Goal: Find specific page/section: Find specific page/section

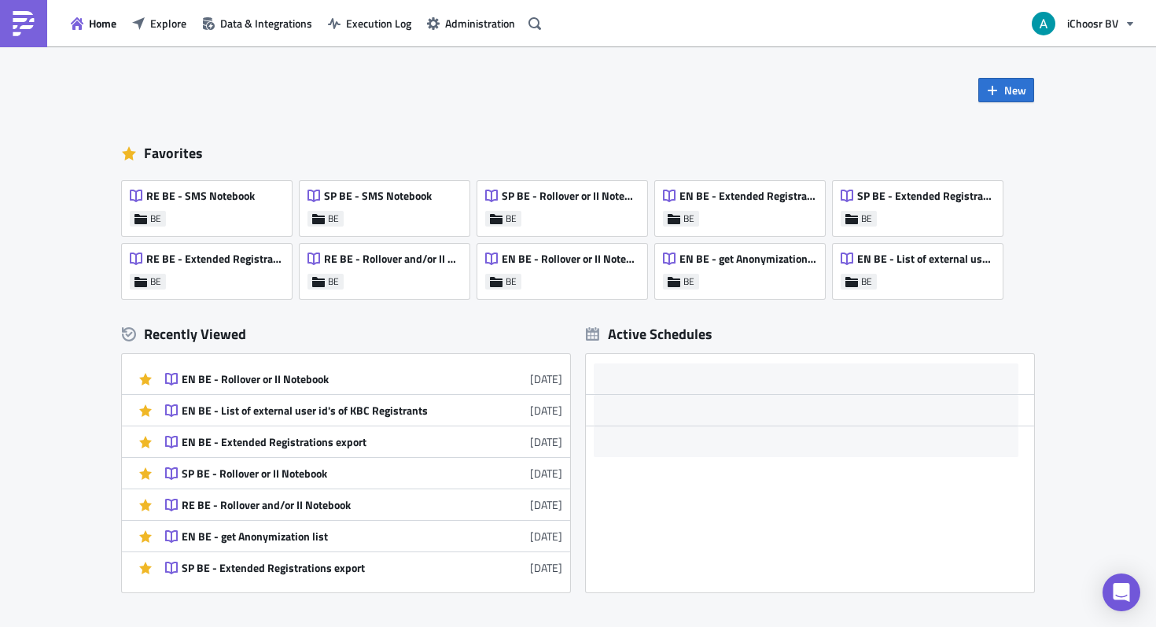
click at [174, 39] on div "Home Explore Data & Integrations Execution Log Administration" at bounding box center [273, 23] width 546 height 46
click at [172, 35] on div "Home Explore Data & Integrations Execution Log Administration" at bounding box center [273, 23] width 546 height 46
click at [165, 17] on span "Explore" at bounding box center [168, 23] width 36 height 17
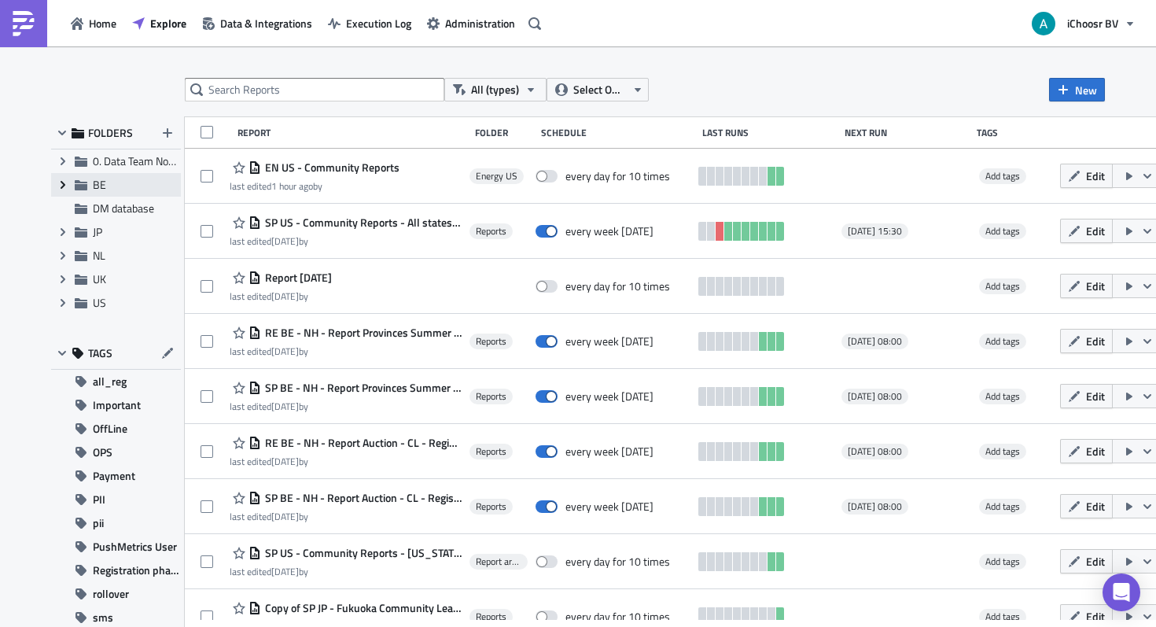
click at [64, 181] on icon "Expand group" at bounding box center [63, 184] width 13 height 13
click at [100, 182] on span "BE" at bounding box center [99, 184] width 13 height 17
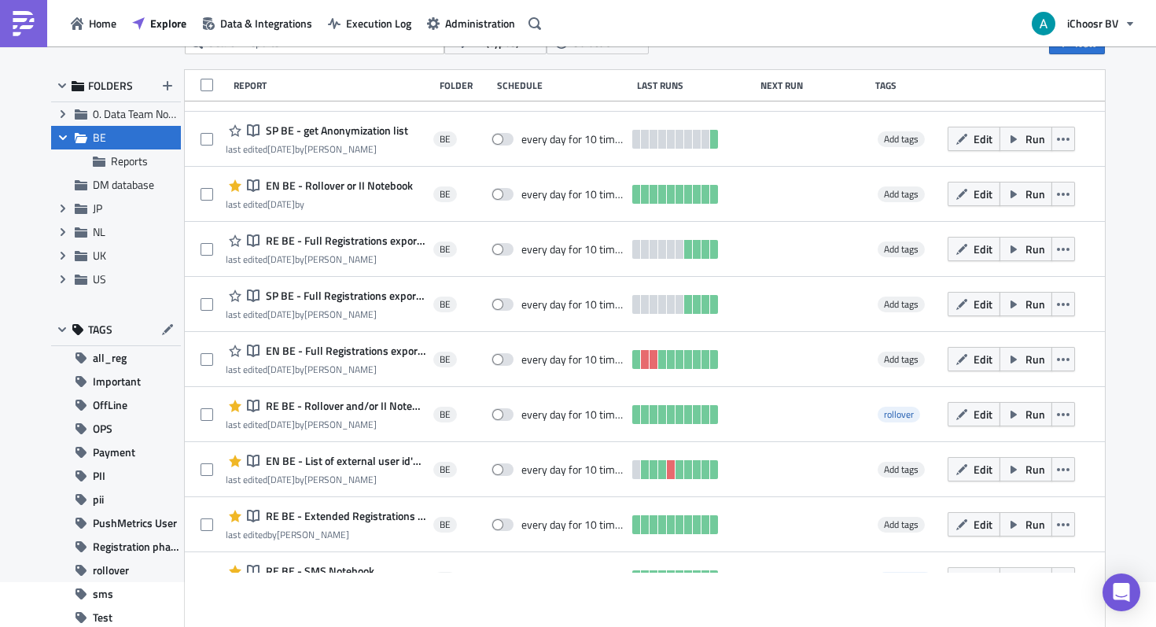
scroll to position [21, 0]
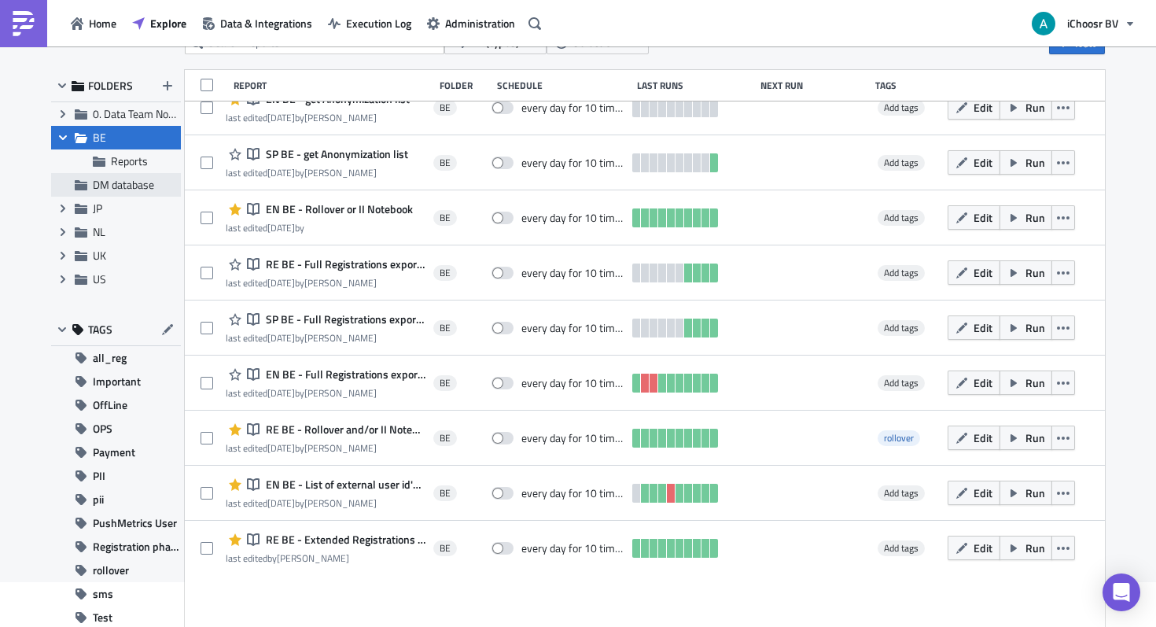
click at [112, 178] on span "DM database" at bounding box center [123, 184] width 61 height 17
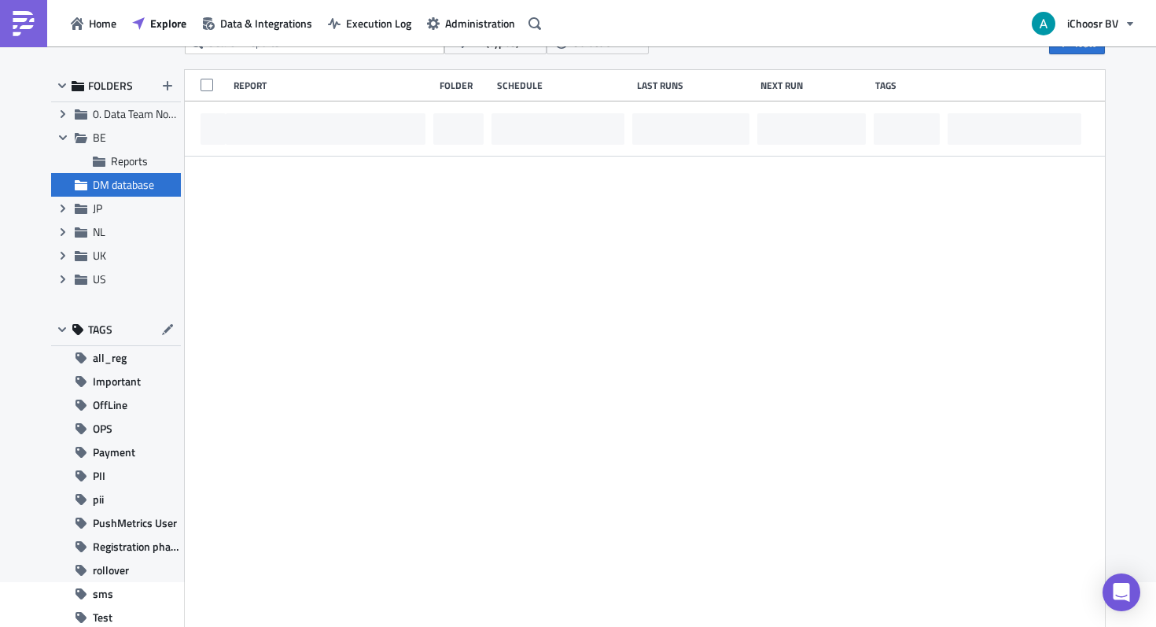
scroll to position [0, 0]
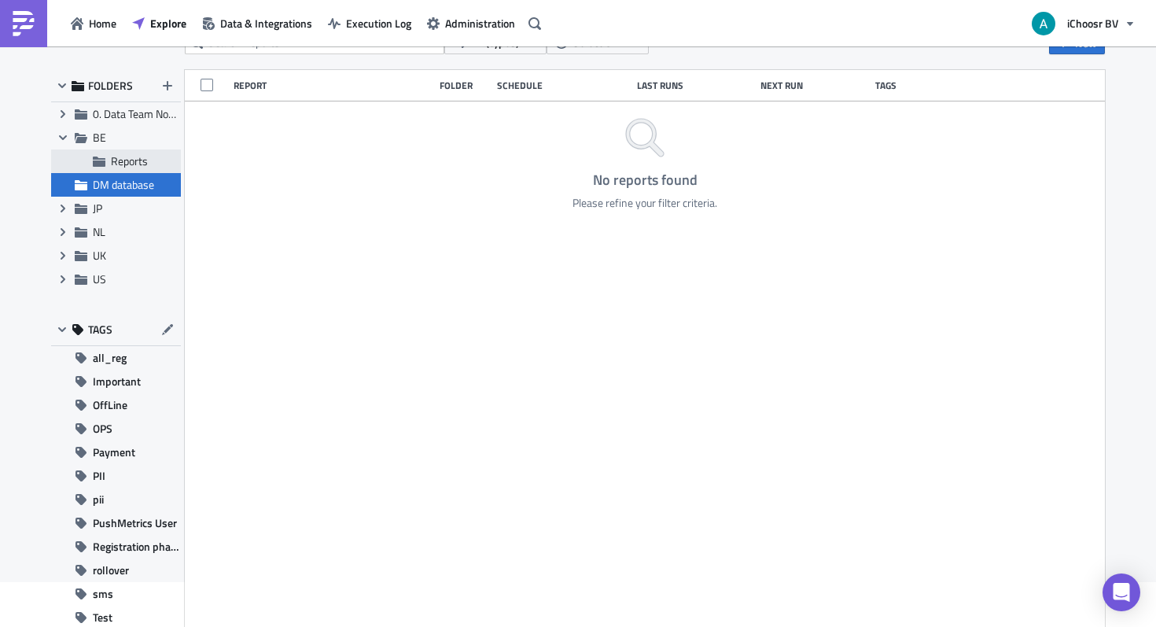
click at [118, 165] on span "Reports" at bounding box center [129, 161] width 37 height 17
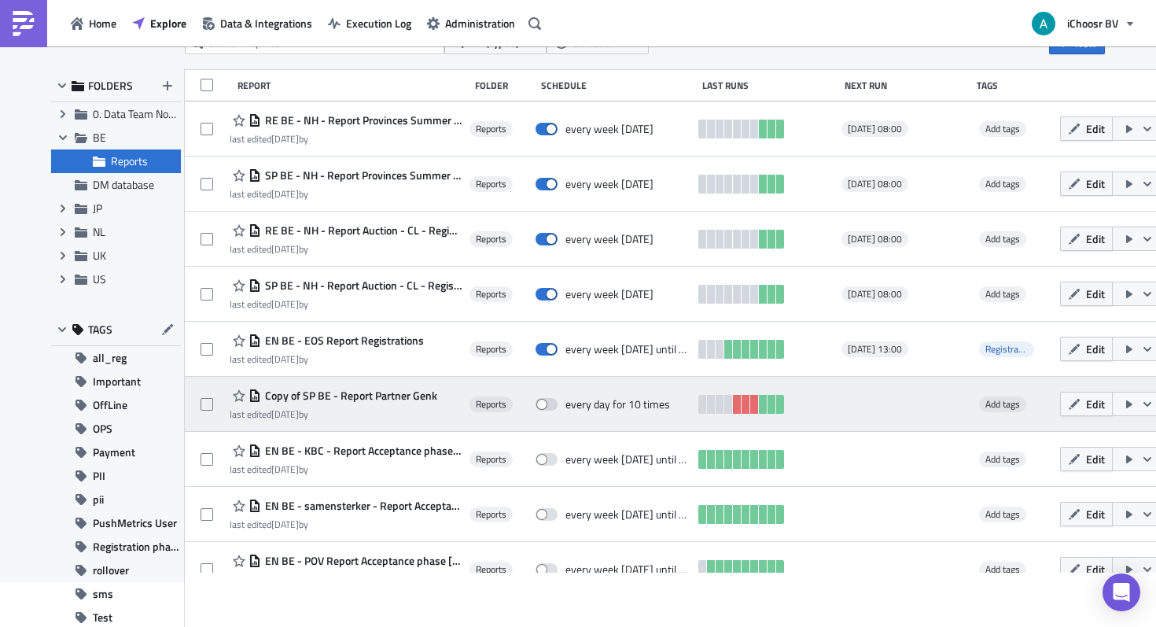
click at [344, 393] on span "Copy of SP BE - Report Partner Genk" at bounding box center [349, 395] width 176 height 14
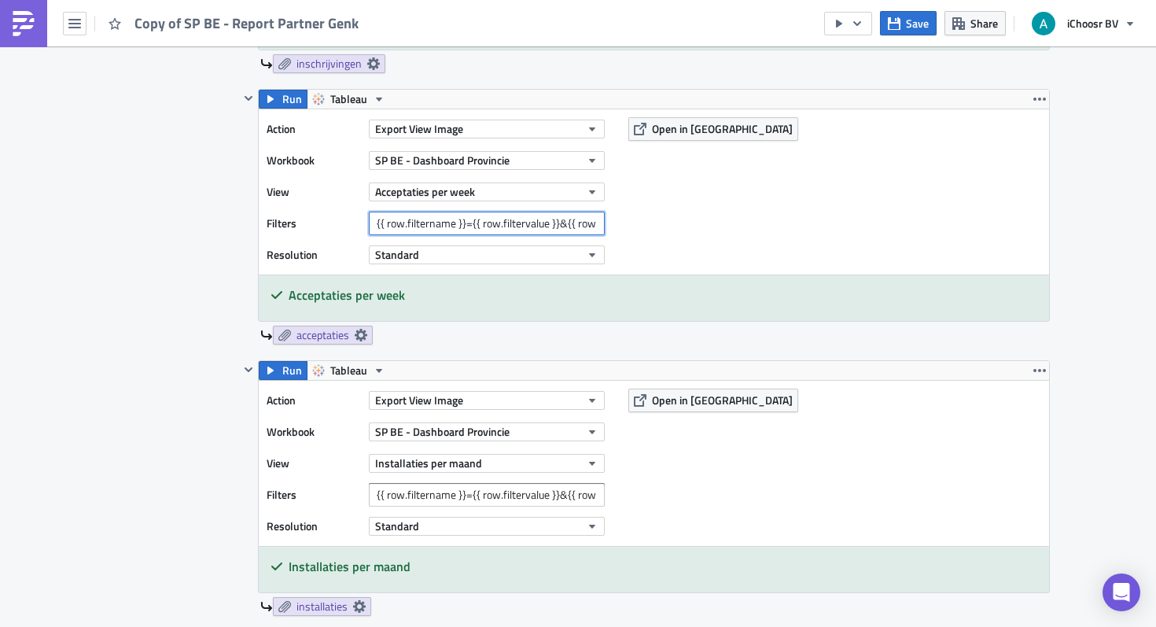
scroll to position [0, 244]
drag, startPoint x: 416, startPoint y: 218, endPoint x: 782, endPoint y: 224, distance: 365.6
click at [782, 223] on div "Action Export View Image Workbook SP BE - Dashboard Provincie View Acceptaties …" at bounding box center [654, 191] width 790 height 165
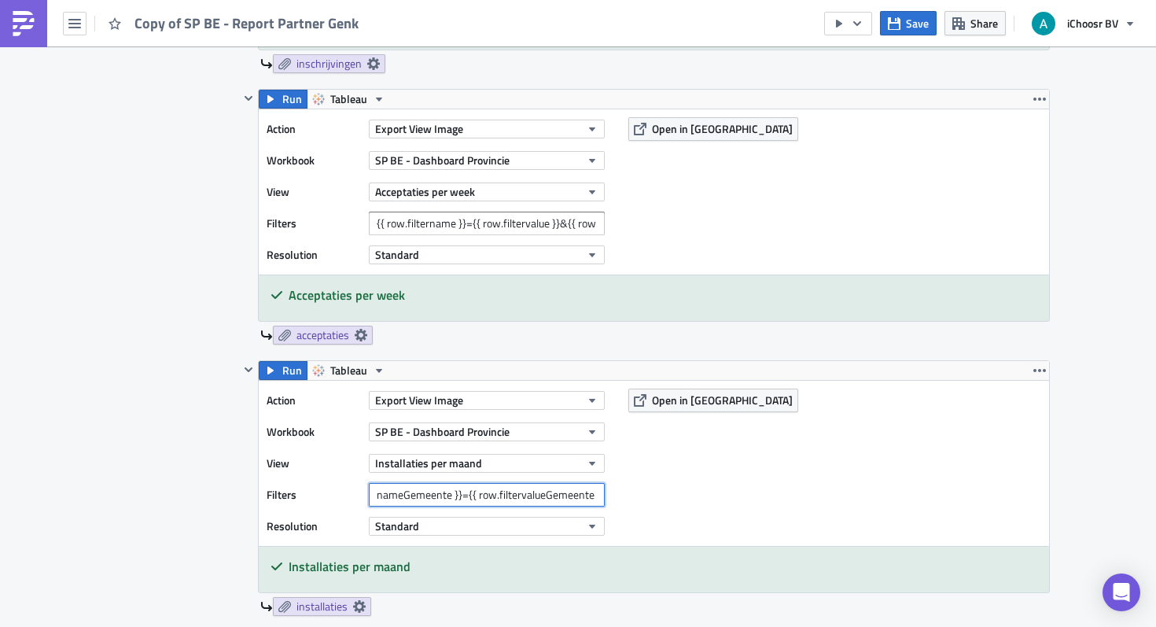
drag, startPoint x: 440, startPoint y: 498, endPoint x: 763, endPoint y: 497, distance: 322.4
click at [763, 497] on div "Action Export View Image Workbook SP BE - Dashboard Provincie View Installaties…" at bounding box center [654, 463] width 790 height 165
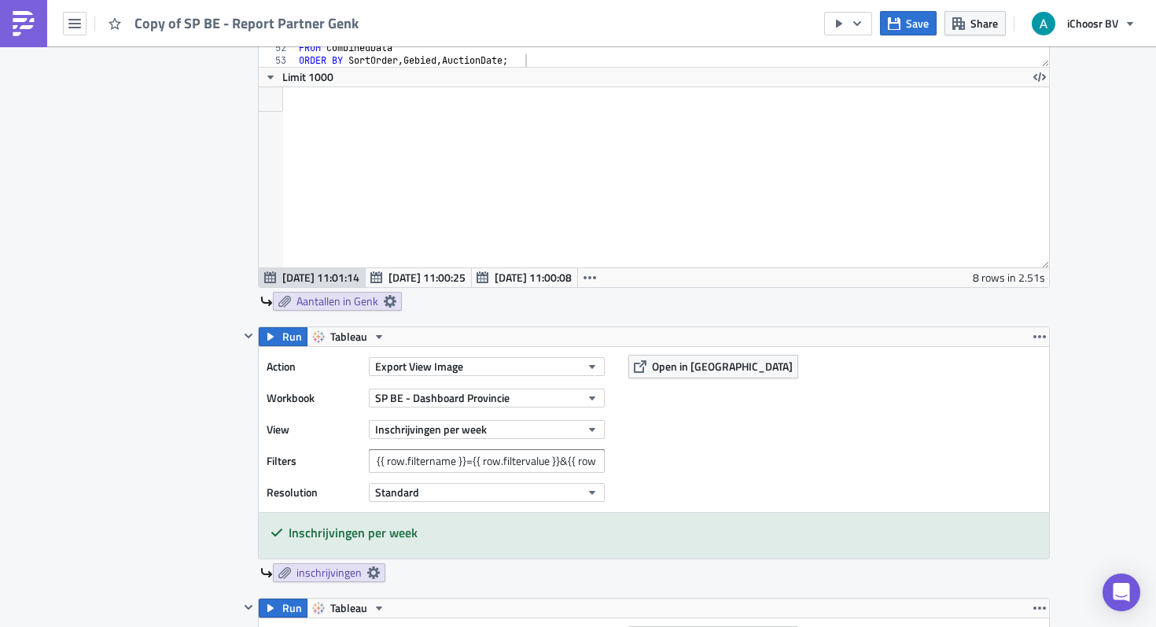
scroll to position [1035, 0]
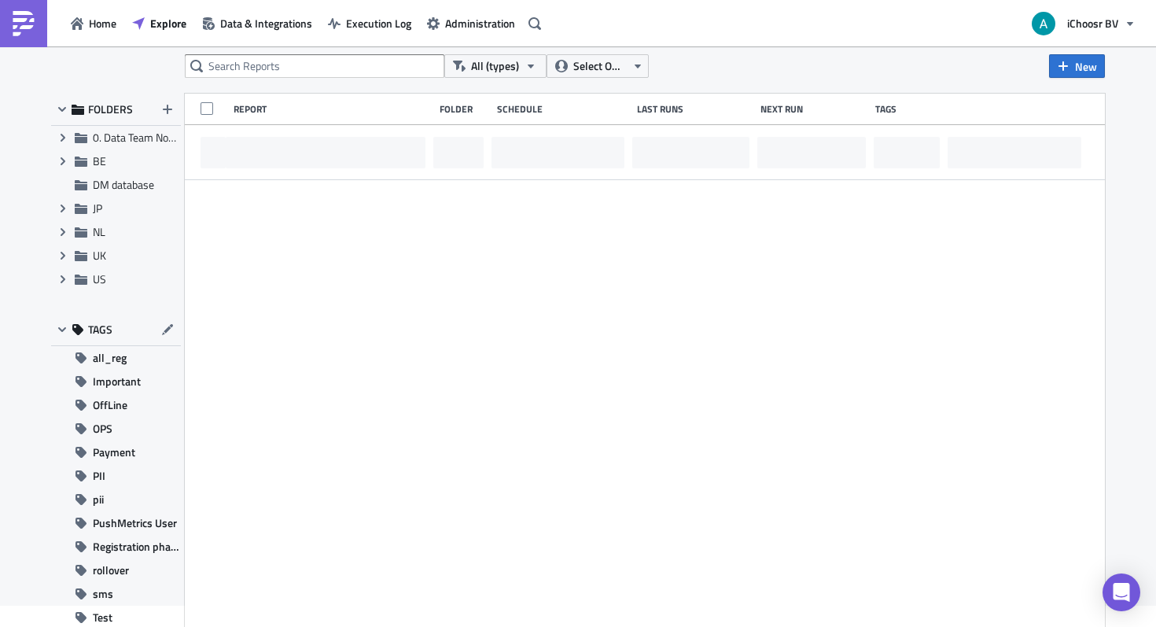
scroll to position [24, 0]
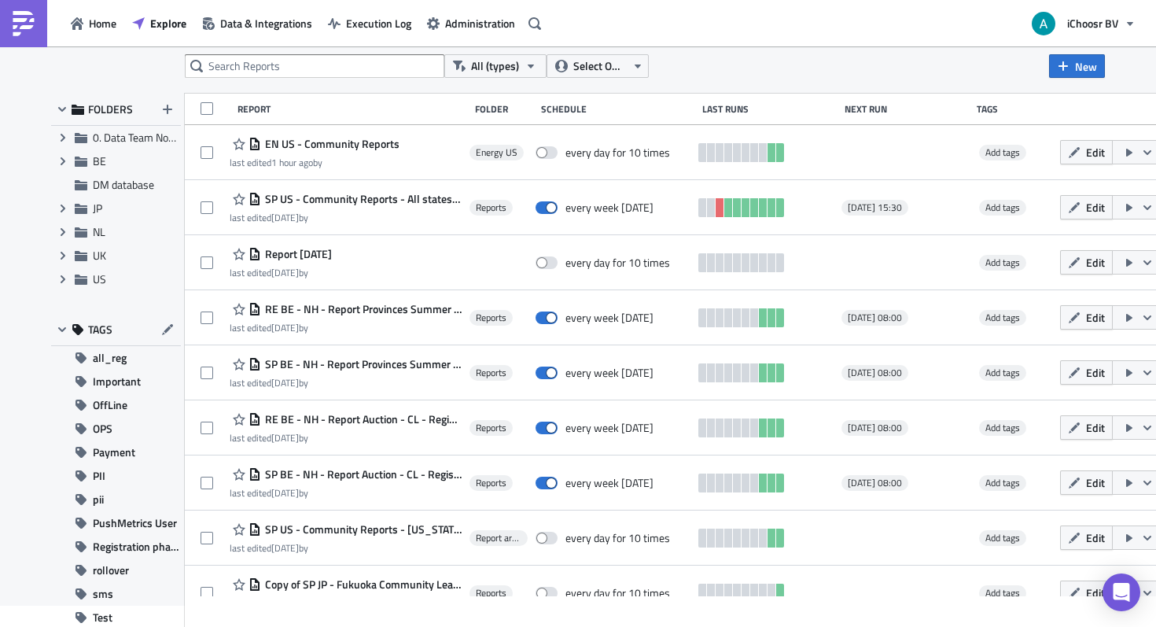
drag, startPoint x: 1032, startPoint y: 22, endPoint x: 1003, endPoint y: 9, distance: 32.0
click at [984, 17] on div "Home Explore Data & Integrations Execution Log Administration iChoosr BV" at bounding box center [578, 23] width 1156 height 46
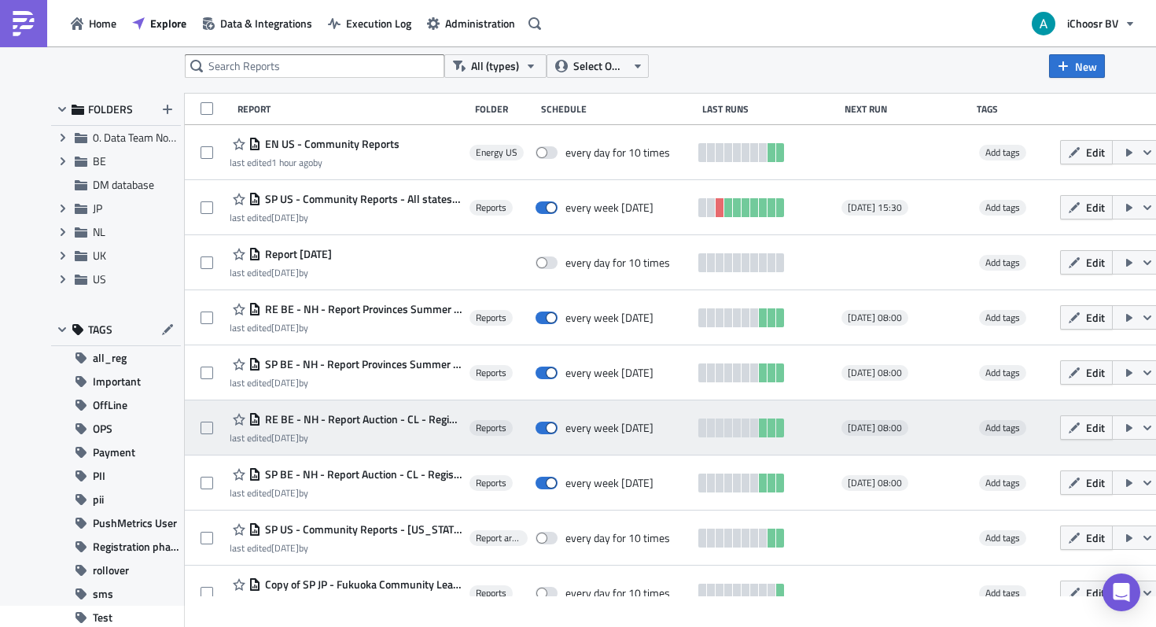
scroll to position [2, 0]
